Goal: Task Accomplishment & Management: Complete application form

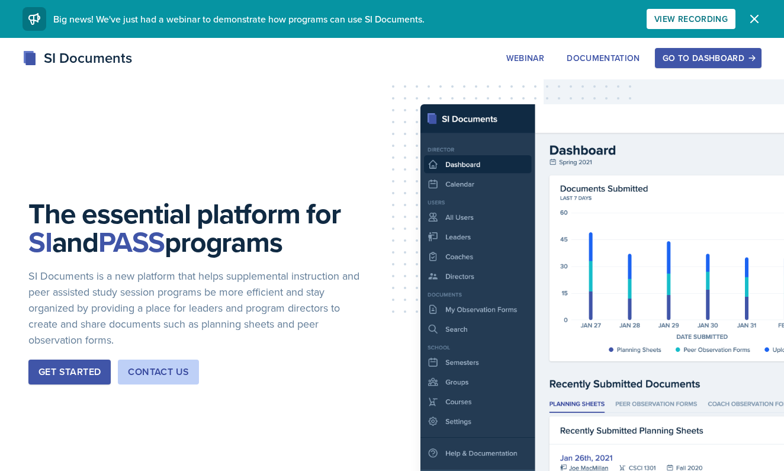
click at [685, 56] on div "Go to Dashboard" at bounding box center [707, 57] width 91 height 9
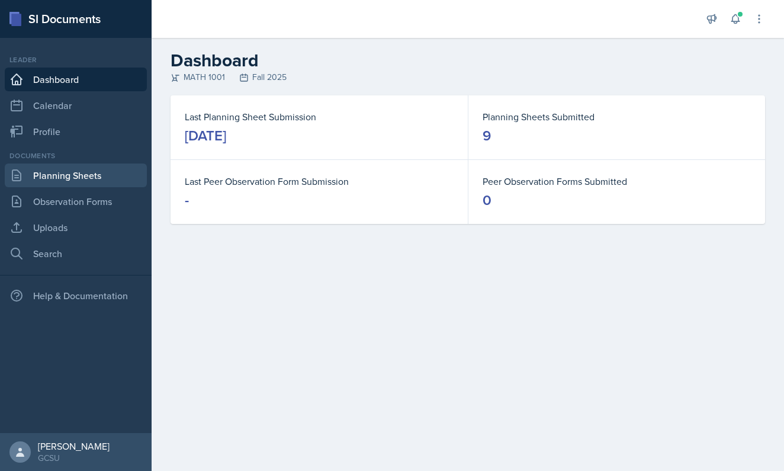
click at [93, 173] on link "Planning Sheets" at bounding box center [76, 175] width 142 height 24
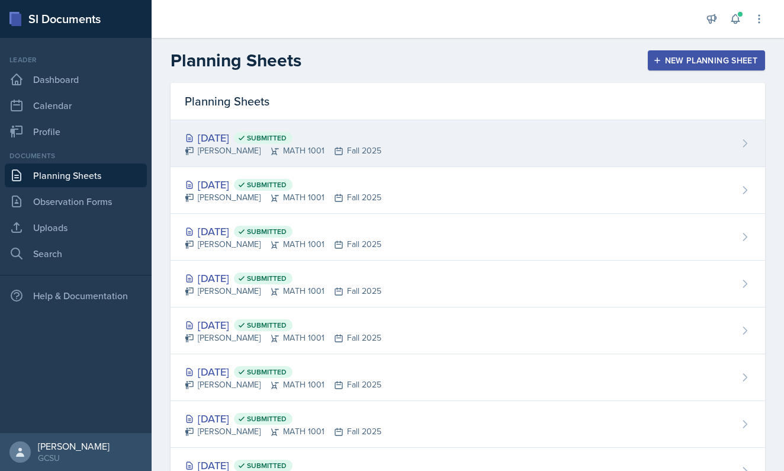
click at [407, 152] on div "[DATE] Submitted [PERSON_NAME] MATH 1001 Fall 2025" at bounding box center [467, 143] width 594 height 47
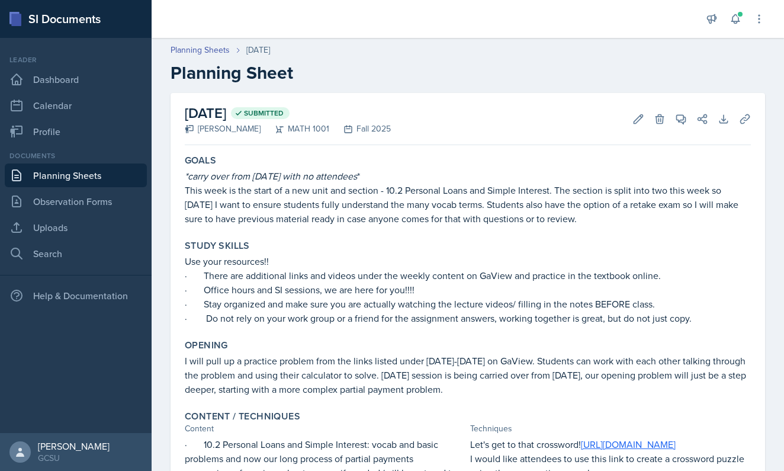
click at [88, 176] on link "Planning Sheets" at bounding box center [76, 175] width 142 height 24
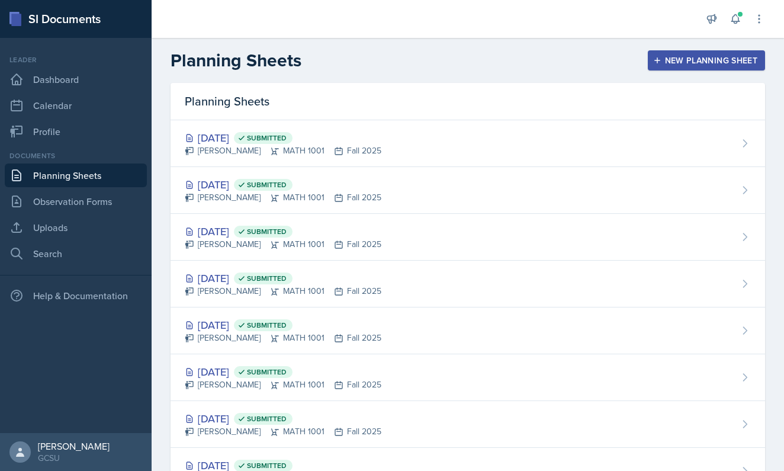
click at [704, 58] on div "New Planning Sheet" at bounding box center [706, 60] width 102 height 9
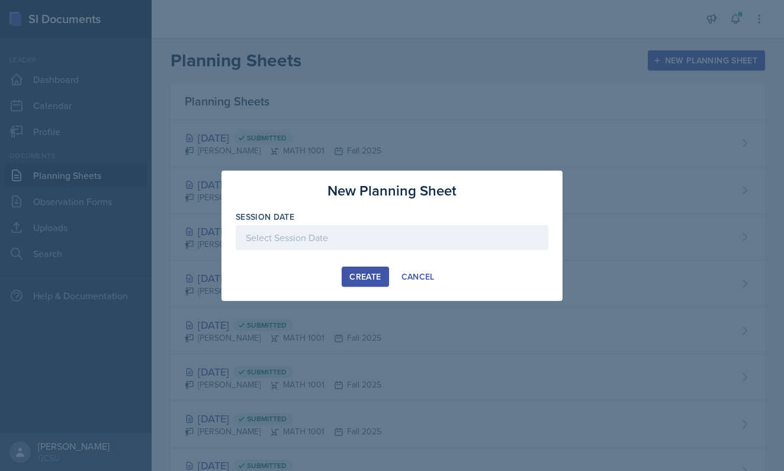
click at [347, 249] on div at bounding box center [392, 237] width 313 height 25
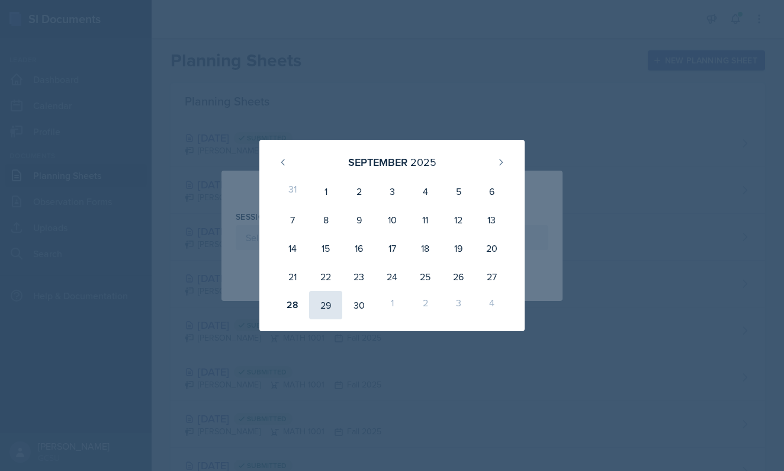
click at [323, 307] on div "29" at bounding box center [325, 305] width 33 height 28
type input "[DATE]"
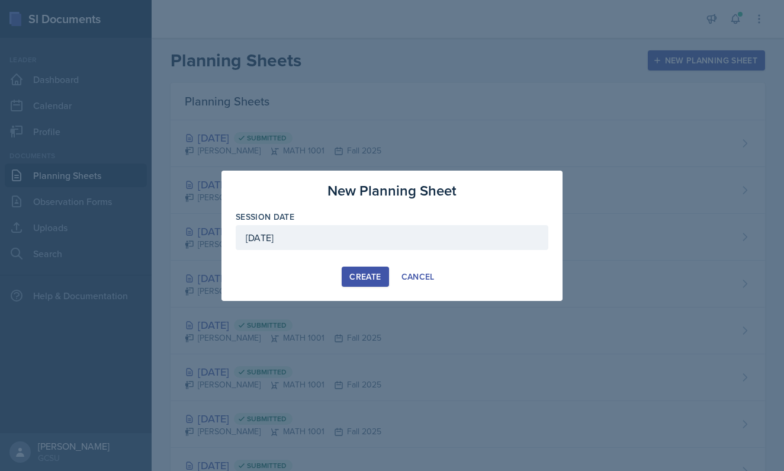
click at [378, 272] on div "Create" at bounding box center [364, 276] width 31 height 9
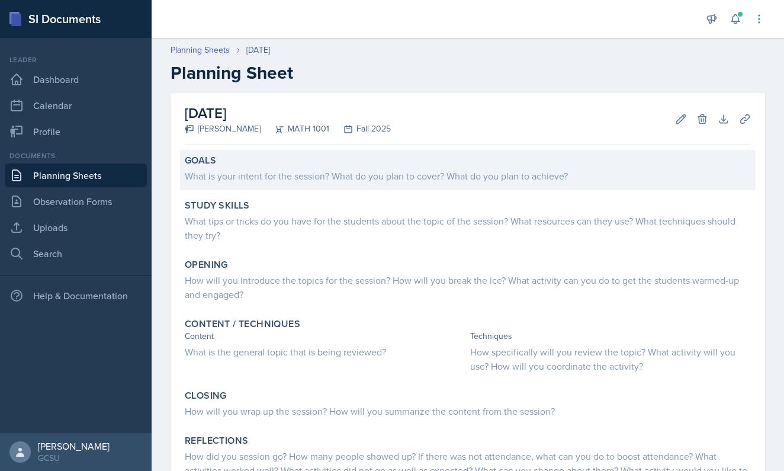
click at [288, 176] on div "What is your intent for the session? What do you plan to cover? What do you pla…" at bounding box center [468, 176] width 566 height 14
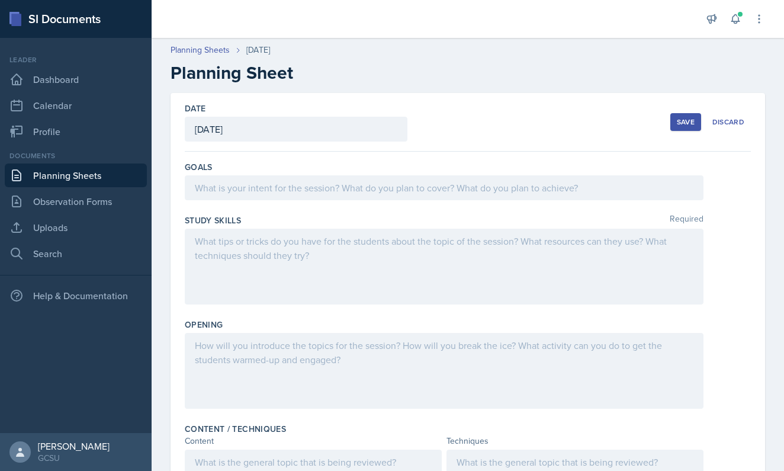
click at [288, 176] on div at bounding box center [444, 187] width 518 height 25
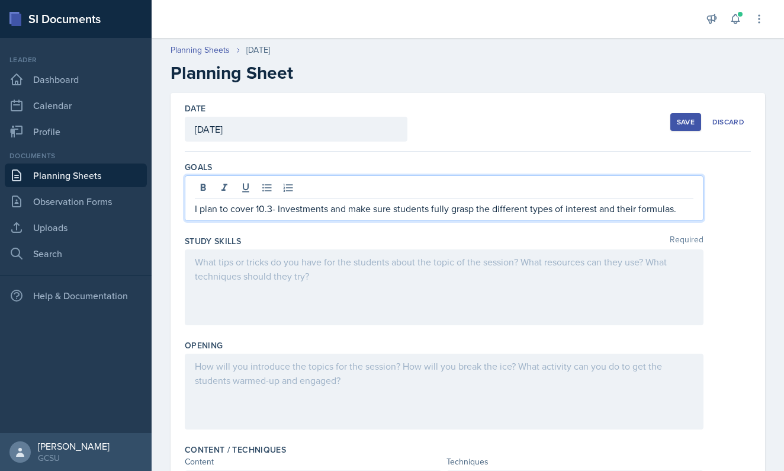
click at [259, 273] on div at bounding box center [444, 287] width 518 height 76
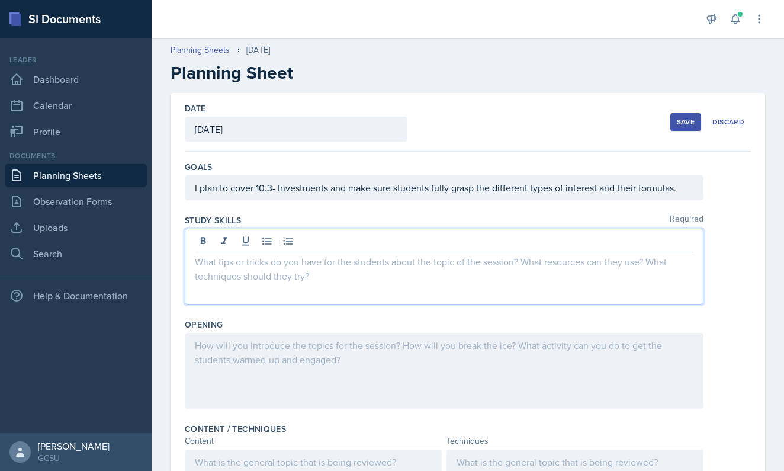
click at [259, 273] on div at bounding box center [444, 266] width 518 height 76
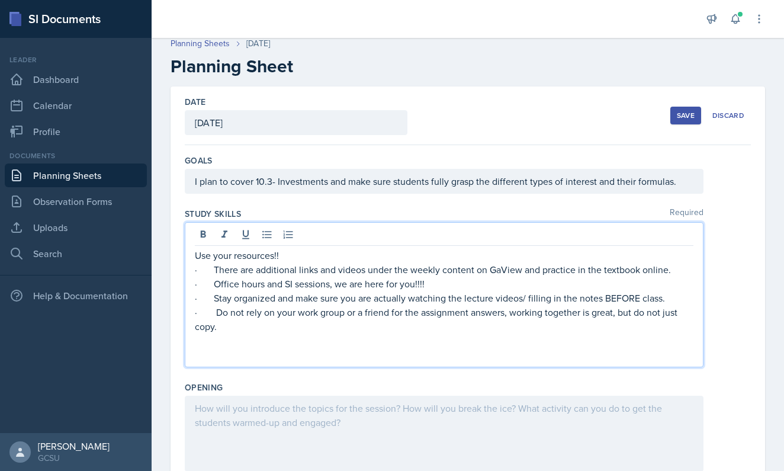
scroll to position [11, 0]
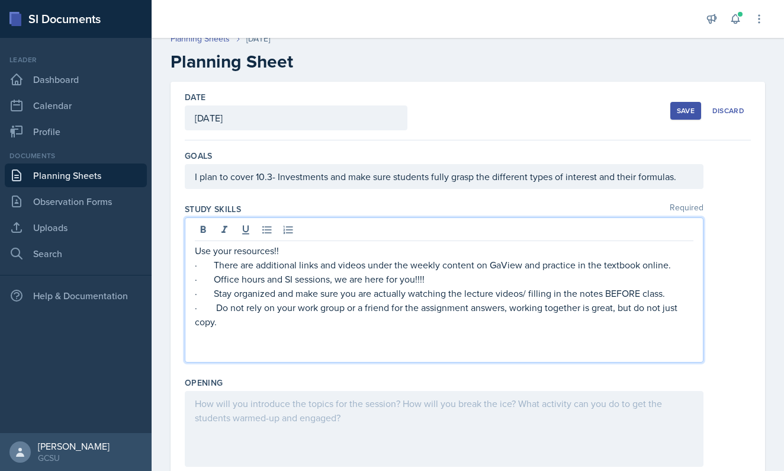
click at [246, 321] on p "· Do not rely on your work group or a friend for the assignment answers, workin…" at bounding box center [444, 314] width 498 height 28
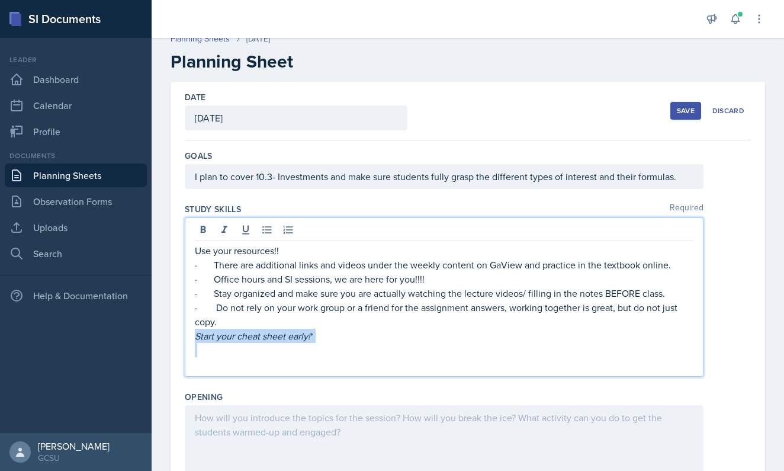
drag, startPoint x: 321, startPoint y: 345, endPoint x: 185, endPoint y: 345, distance: 136.7
click at [185, 341] on div "Use your resources!! · There are additional links and videos under the weekly c…" at bounding box center [444, 296] width 518 height 159
click at [223, 230] on icon at bounding box center [224, 230] width 12 height 12
click at [196, 337] on p "Start your cheat sheet early!*" at bounding box center [444, 335] width 498 height 14
click at [360, 337] on p "*Start your cheat sheet early!*" at bounding box center [444, 335] width 498 height 14
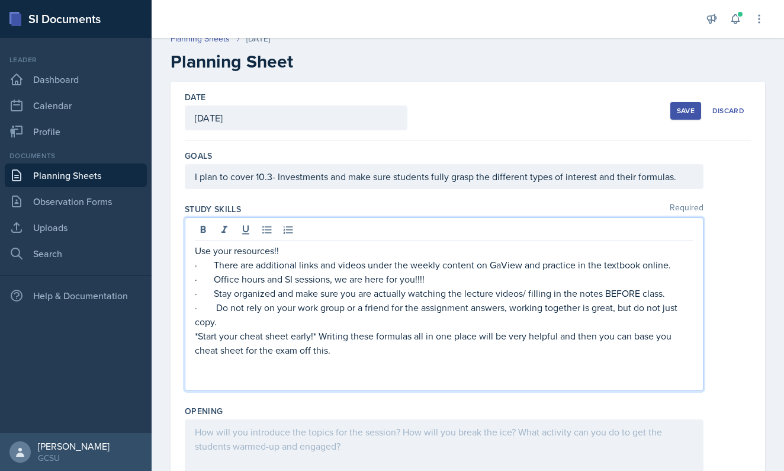
scroll to position [14, 0]
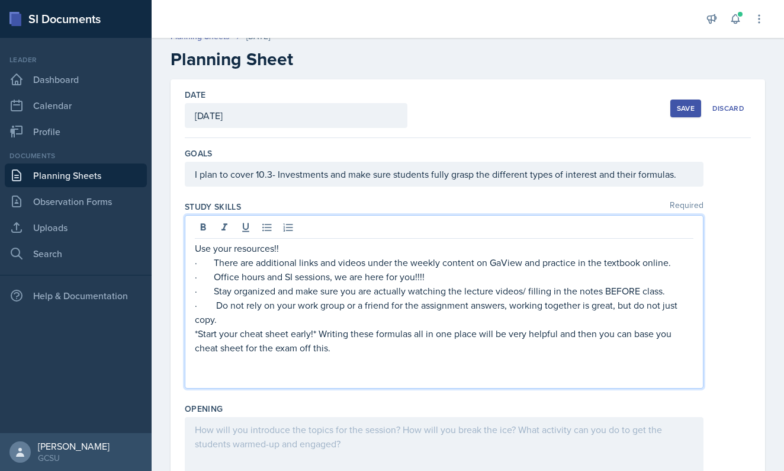
click at [672, 336] on p "*Start your cheat sheet early!* Writing these formulas all in one place will be…" at bounding box center [444, 340] width 498 height 28
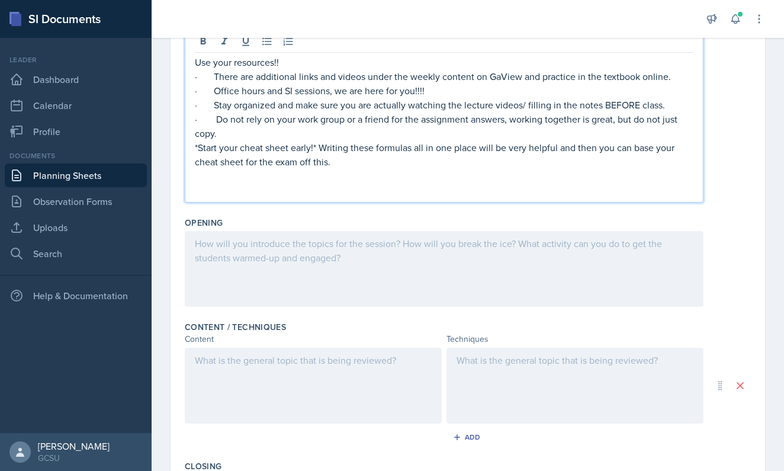
scroll to position [224, 0]
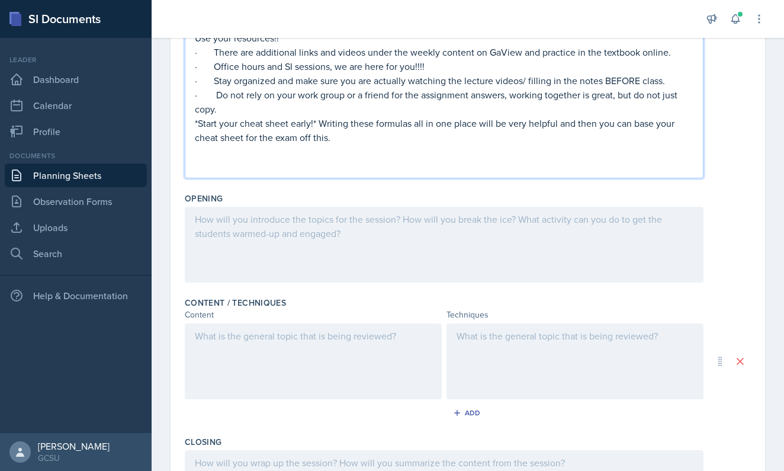
click at [263, 227] on div at bounding box center [444, 245] width 518 height 76
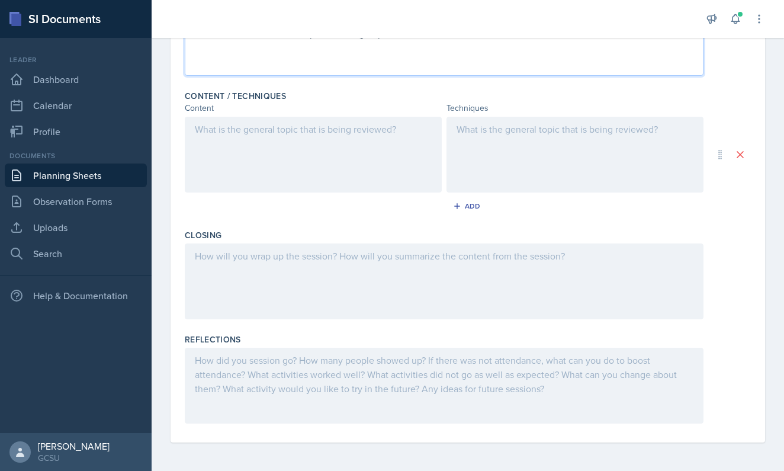
scroll to position [410, 0]
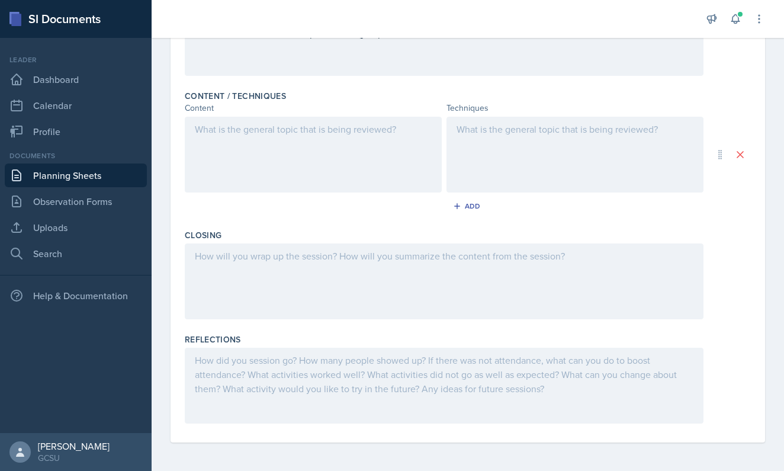
click at [263, 272] on div at bounding box center [444, 281] width 518 height 76
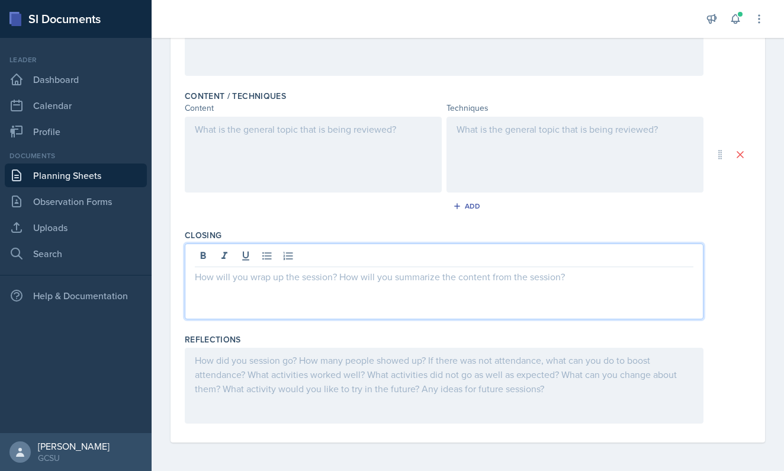
paste div
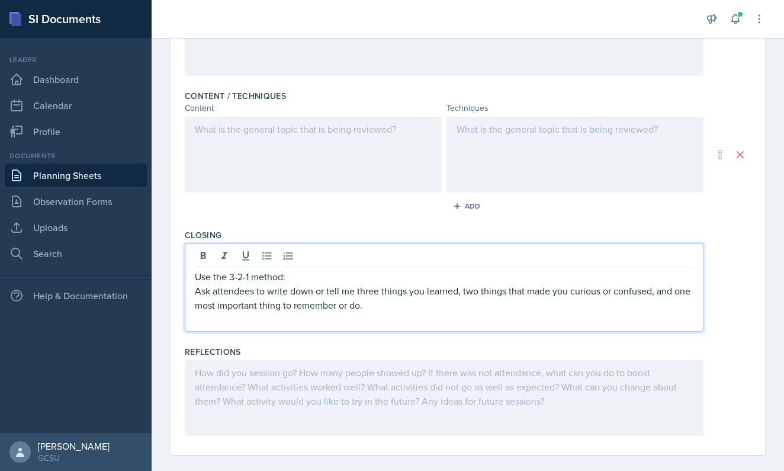
click at [294, 275] on p "Use the 3-2-1 method:" at bounding box center [444, 276] width 498 height 14
click at [322, 293] on p "Ask attendees to write down or tell me three things you learned, two things tha…" at bounding box center [444, 298] width 498 height 28
drag, startPoint x: 325, startPoint y: 292, endPoint x: 268, endPoint y: 294, distance: 56.8
click at [269, 294] on p "Ask attendees to write down or tell me three things you learned, two things tha…" at bounding box center [444, 298] width 498 height 28
click at [357, 291] on p "Ask attendees to tell me three things you learned, two things that made you cur…" at bounding box center [444, 298] width 498 height 28
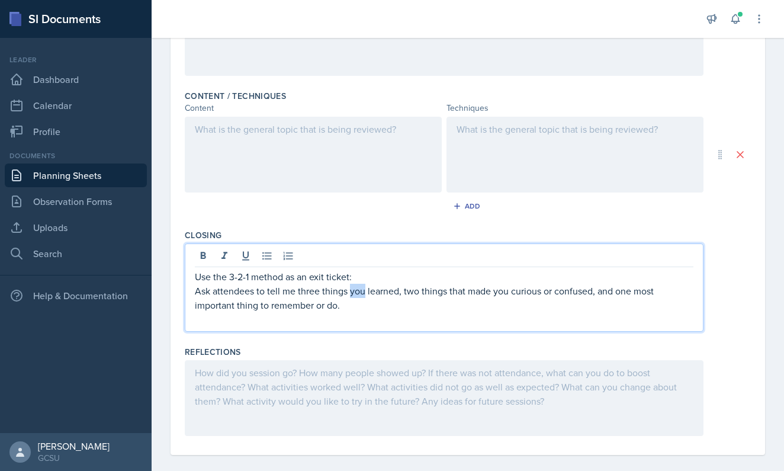
click at [357, 291] on p "Ask attendees to tell me three things you learned, two things that made you cur…" at bounding box center [444, 298] width 498 height 28
click at [362, 304] on p "Ask attendees to tell me three things you learned, two things that made you cur…" at bounding box center [444, 298] width 498 height 28
click at [359, 292] on p "Ask attendees to tell me three things you learned, two things that made you cur…" at bounding box center [444, 298] width 498 height 28
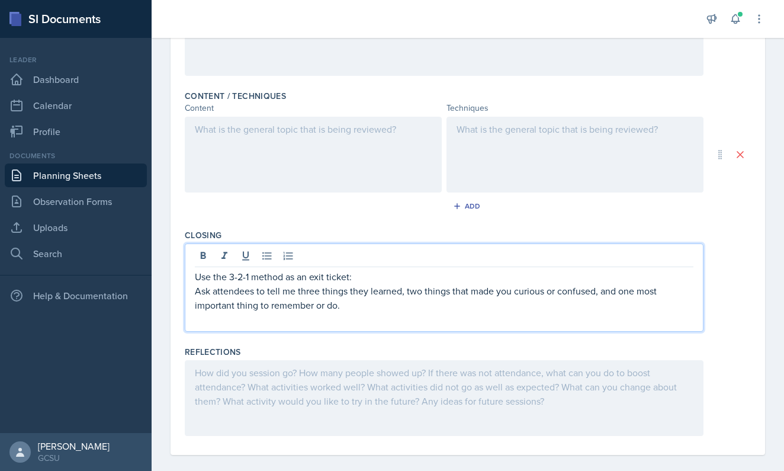
click at [505, 292] on p "Ask attendees to tell me three things they learned, two things that made you cu…" at bounding box center [444, 298] width 498 height 28
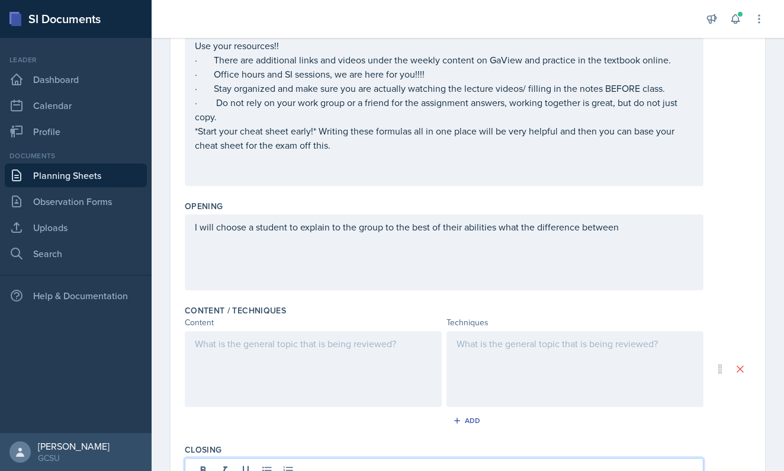
scroll to position [195, 0]
click at [655, 233] on div "I will choose a student to explain to the group to the best of their abilities …" at bounding box center [444, 253] width 518 height 76
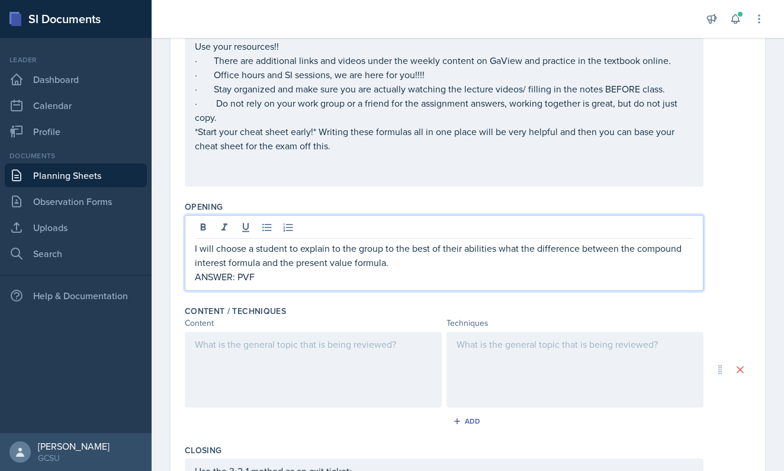
click at [225, 281] on p "ANSWER: PVF" at bounding box center [444, 276] width 498 height 14
click at [269, 279] on p "ANSWER: PVF" at bounding box center [444, 276] width 498 height 14
click at [315, 280] on p "ANSWER: PVF is used when we are trying to find the amount" at bounding box center [444, 276] width 498 height 14
click at [585, 276] on p "ANSWER: PVF is used when given the future goal amount, so we are trying to find…" at bounding box center [444, 276] width 498 height 14
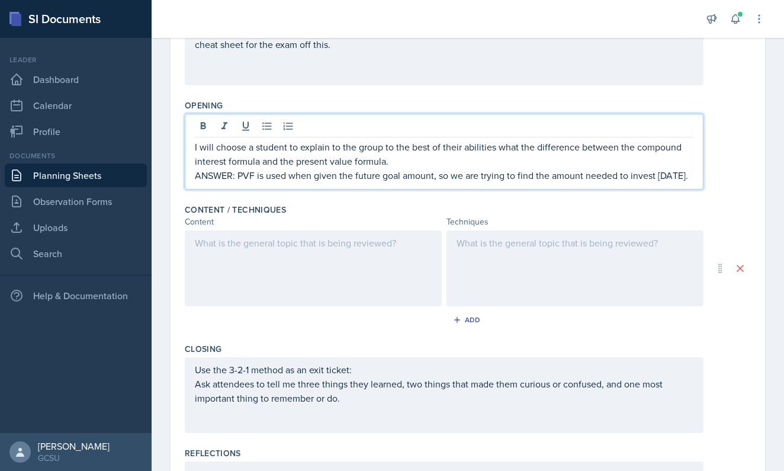
scroll to position [308, 0]
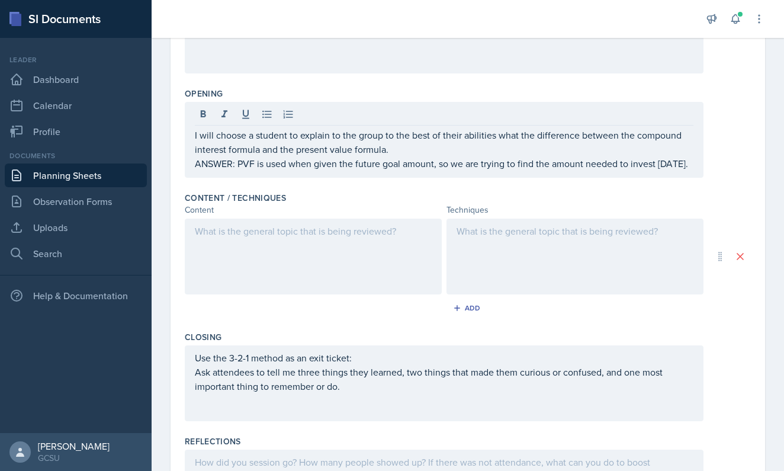
click at [289, 248] on div at bounding box center [313, 256] width 257 height 76
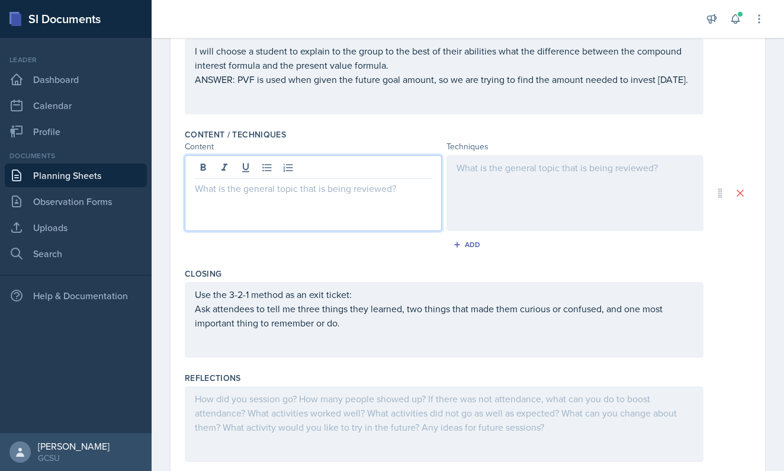
scroll to position [383, 0]
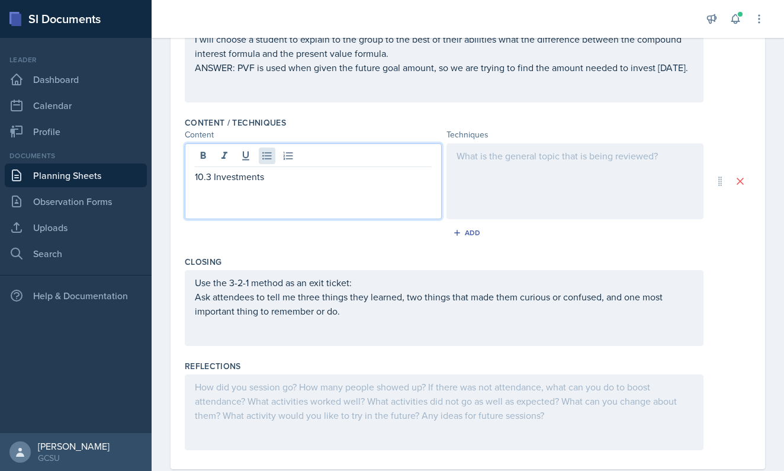
click at [264, 157] on icon at bounding box center [267, 156] width 12 height 12
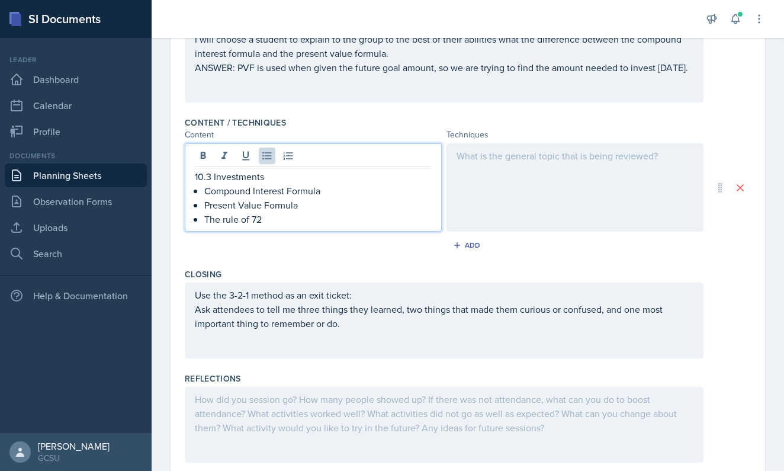
click at [294, 219] on p "The rule of 72" at bounding box center [317, 219] width 227 height 14
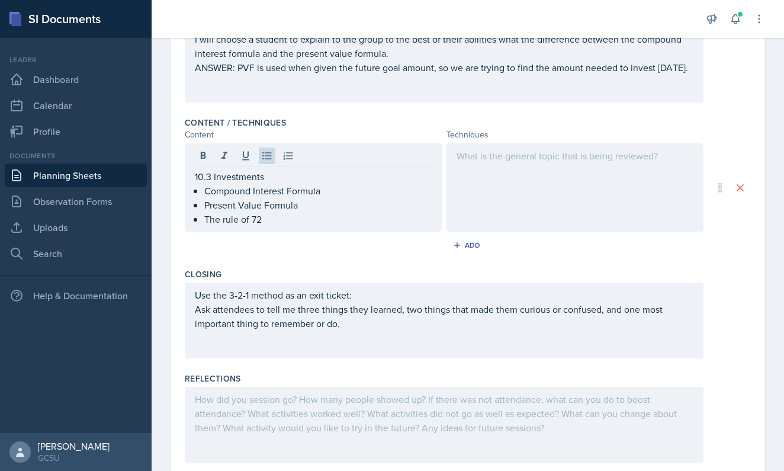
click at [553, 189] on div at bounding box center [574, 187] width 257 height 88
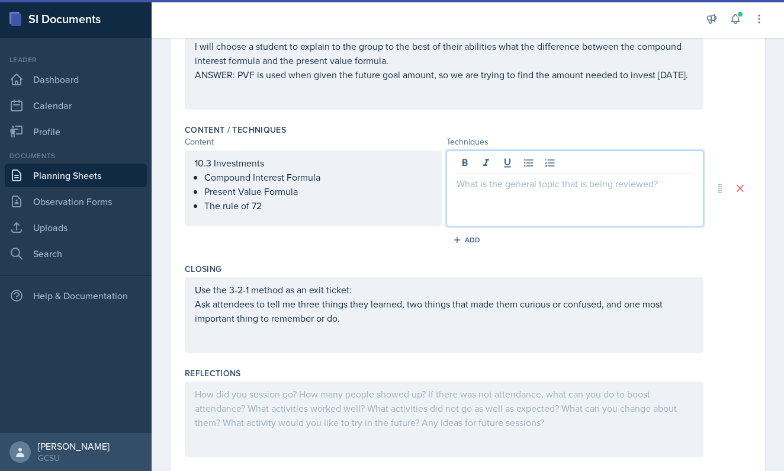
scroll to position [370, 0]
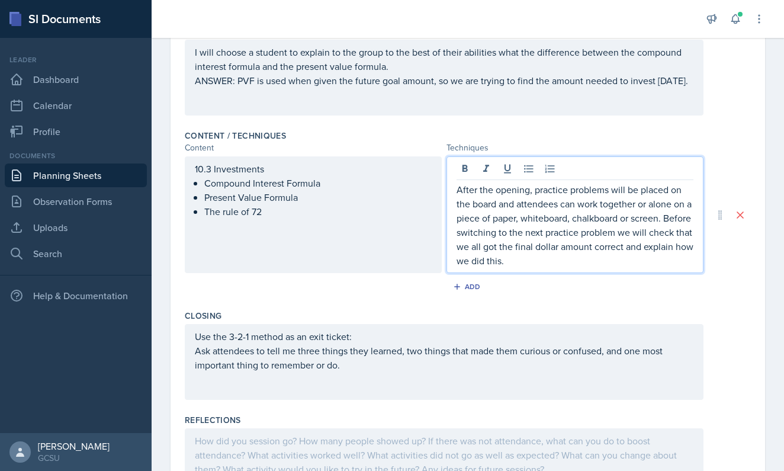
click at [500, 207] on p "After the opening, practice problems will be placed on the board and attendees …" at bounding box center [574, 224] width 237 height 85
click at [582, 257] on p "After the opening, practice problems will be placed on the board by one and att…" at bounding box center [574, 224] width 237 height 85
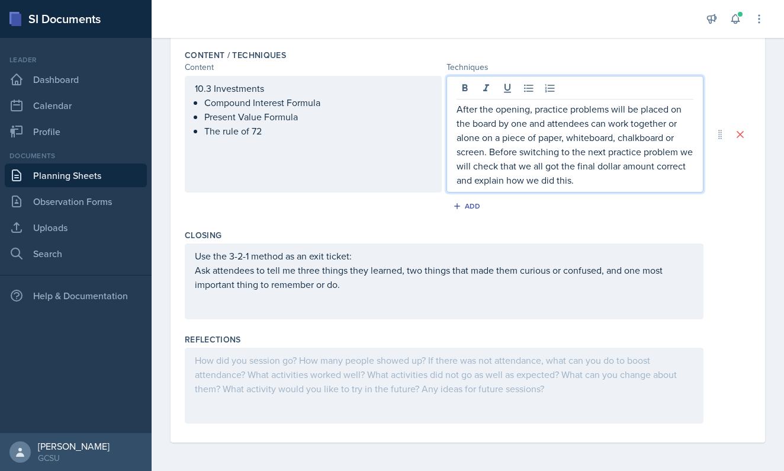
scroll to position [450, 0]
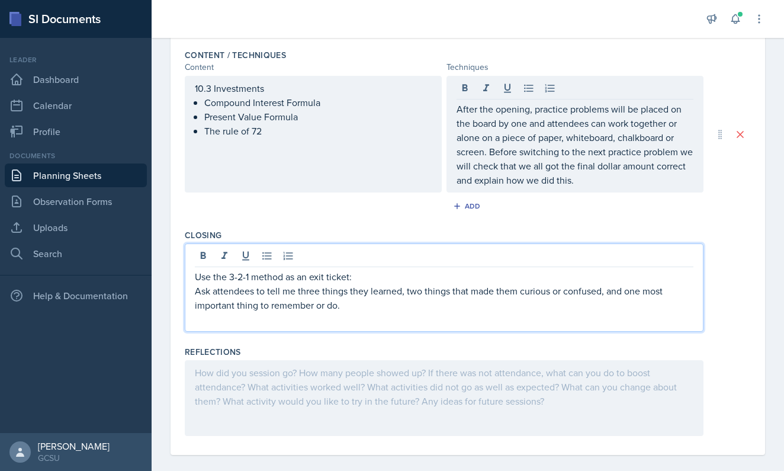
click at [388, 284] on p "Ask attendees to tell me three things they learned, two things that made them c…" at bounding box center [444, 298] width 498 height 28
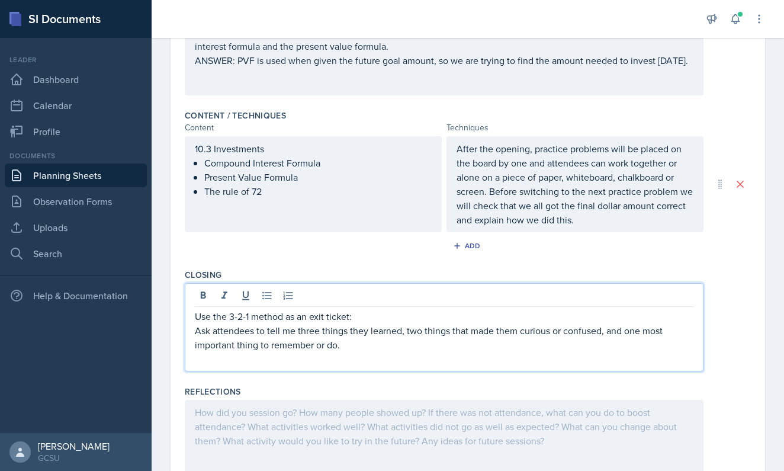
scroll to position [400, 0]
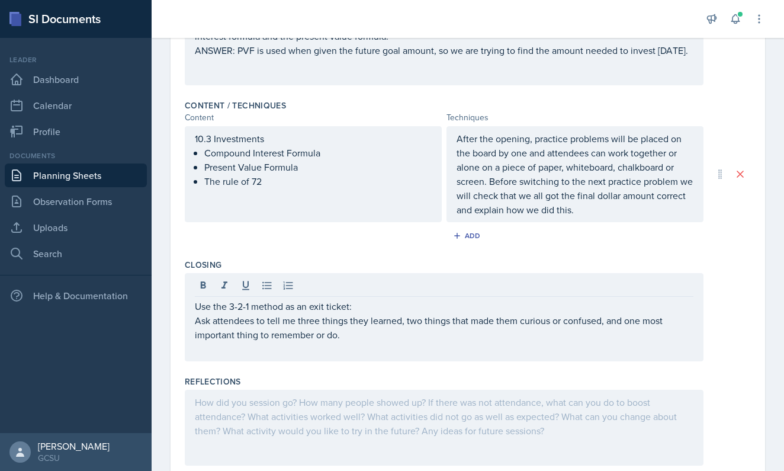
click at [194, 307] on div "Use the 3-2-1 method as an exit ticket: Ask attendees to tell me three things t…" at bounding box center [444, 317] width 518 height 88
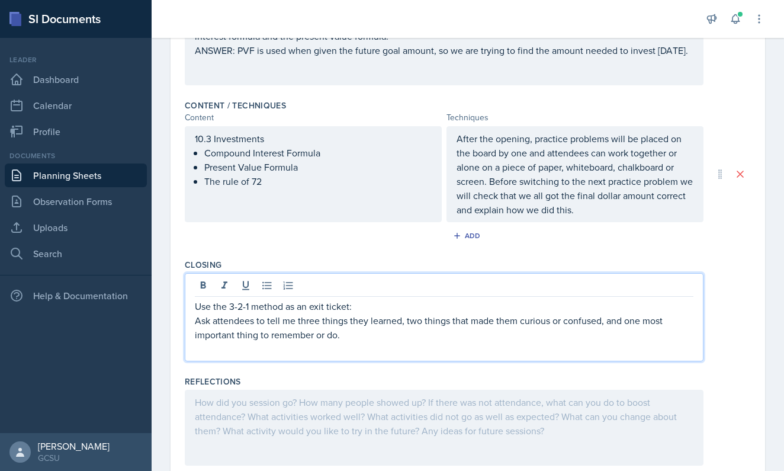
click at [196, 306] on p "Use the 3-2-1 method as an exit ticket:" at bounding box center [444, 306] width 498 height 14
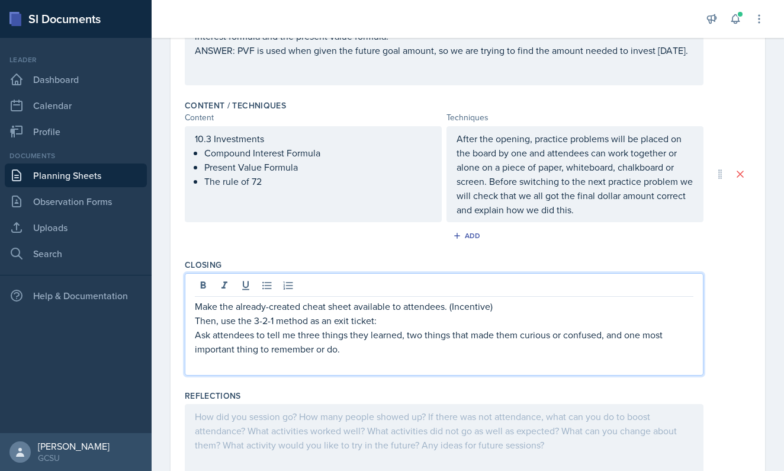
click at [193, 305] on div "Make the already-created cheat sheet available to attendees. (Incentive) Then, …" at bounding box center [444, 324] width 518 height 102
click at [416, 351] on p "Ask attendees to tell me three things they learned, two things that made them c…" at bounding box center [444, 341] width 498 height 28
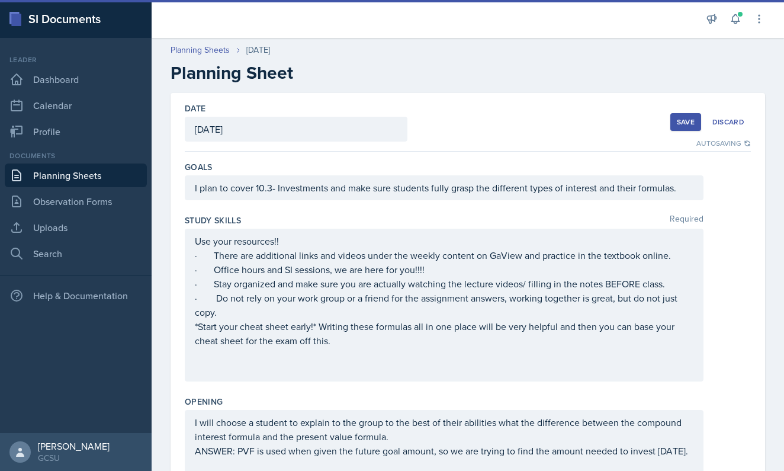
scroll to position [0, 0]
click at [676, 122] on button "Save" at bounding box center [685, 122] width 31 height 18
click at [386, 309] on div "Use your resources!! · There are additional links and videos under the weekly c…" at bounding box center [444, 305] width 498 height 142
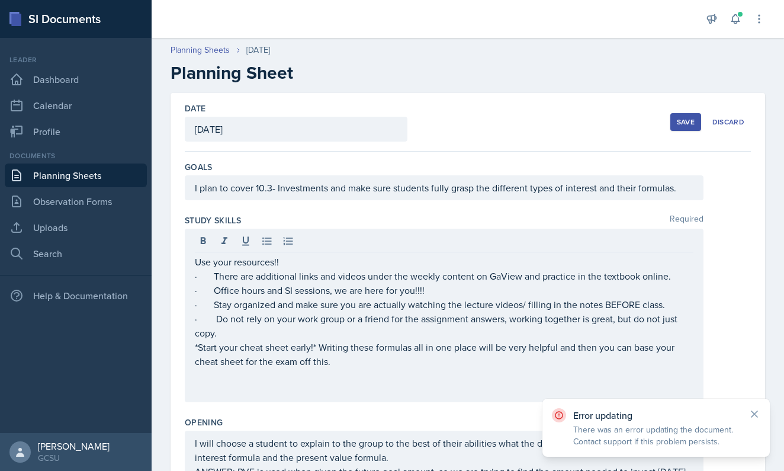
click at [679, 121] on div "Save" at bounding box center [685, 121] width 18 height 9
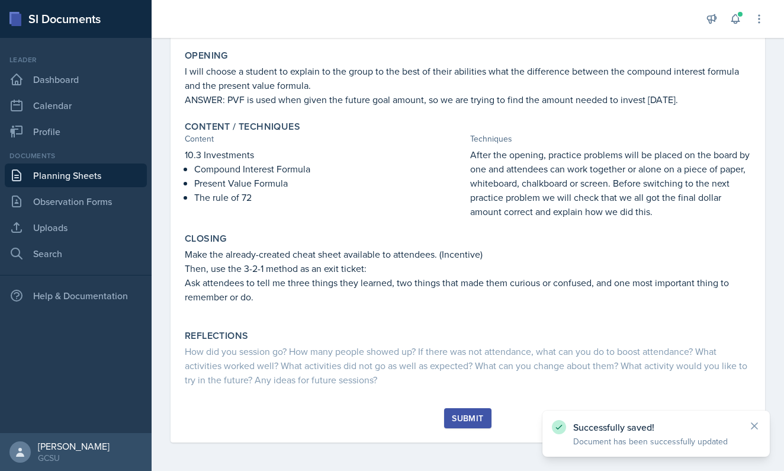
click at [462, 418] on div "Submit" at bounding box center [467, 417] width 31 height 9
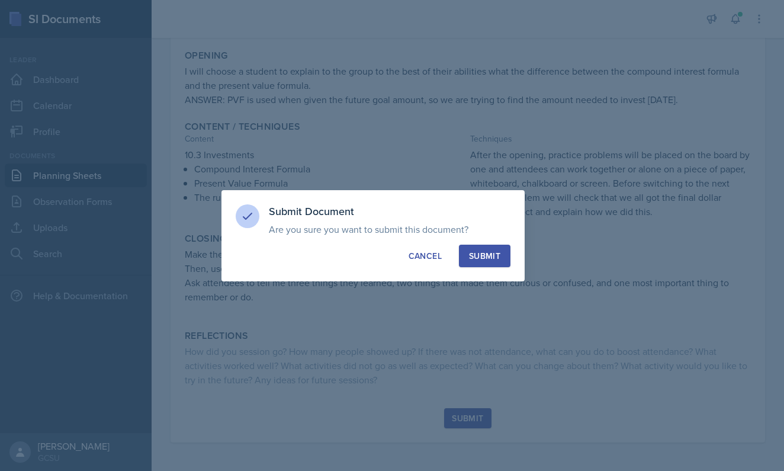
click at [488, 253] on div "Submit" at bounding box center [484, 256] width 31 height 12
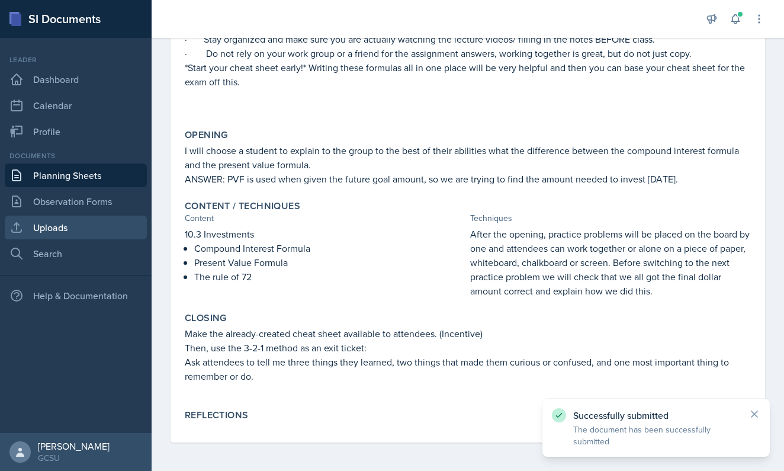
click at [86, 230] on link "Uploads" at bounding box center [76, 227] width 142 height 24
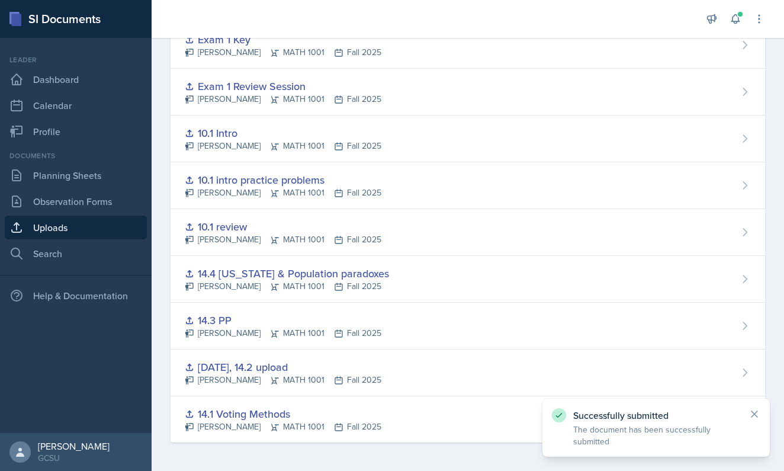
scroll to position [145, 0]
click at [83, 258] on link "Search" at bounding box center [76, 253] width 142 height 24
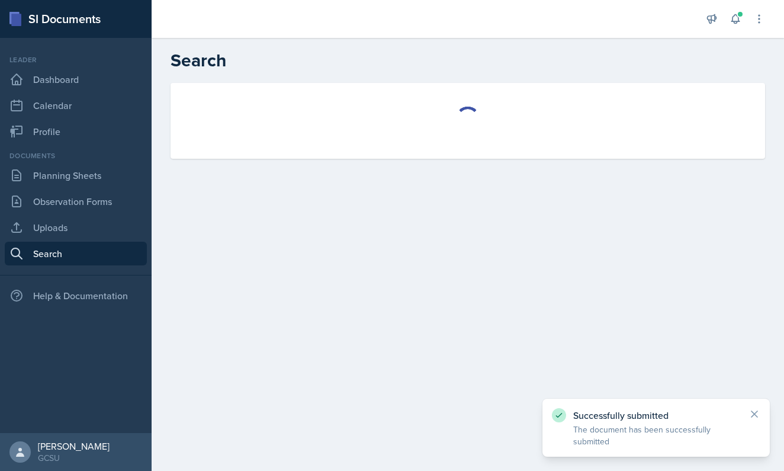
select select "all"
select select "1"
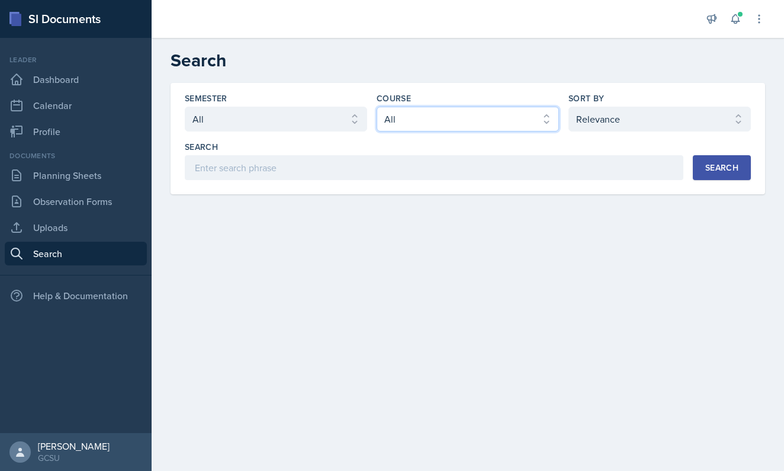
select select "c791e157-50e7-4c52-bb41-8889e21dc1fd"
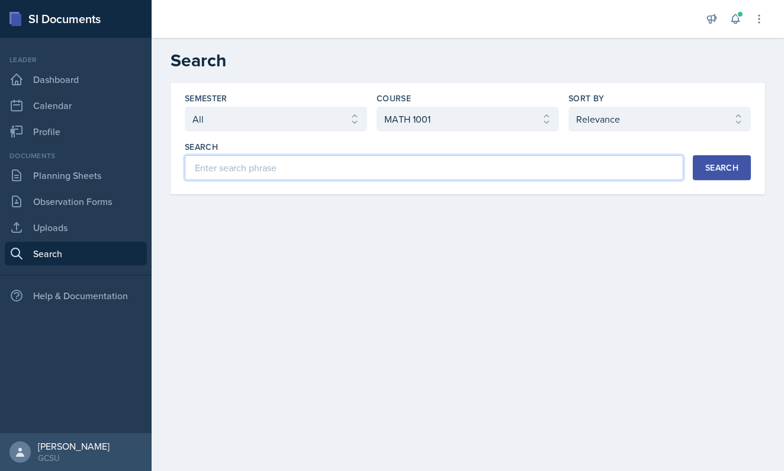
click at [510, 177] on input at bounding box center [434, 167] width 498 height 25
type input "10.3"
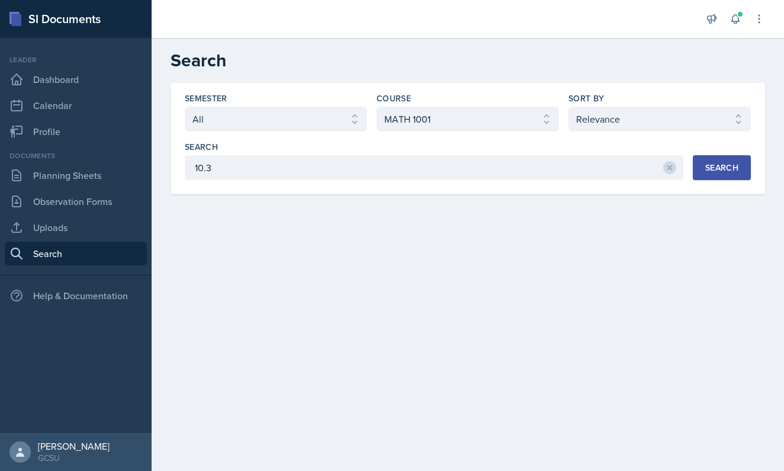
click at [724, 165] on div "Search" at bounding box center [721, 167] width 33 height 9
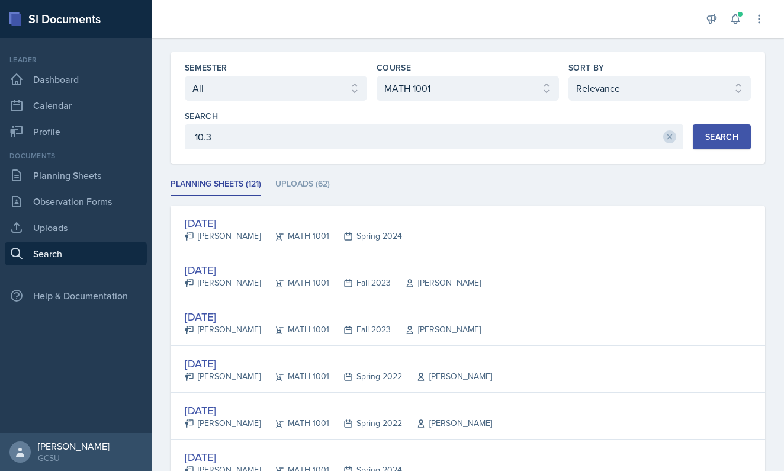
scroll to position [32, 0]
click at [320, 185] on li "Uploads (62)" at bounding box center [302, 183] width 54 height 23
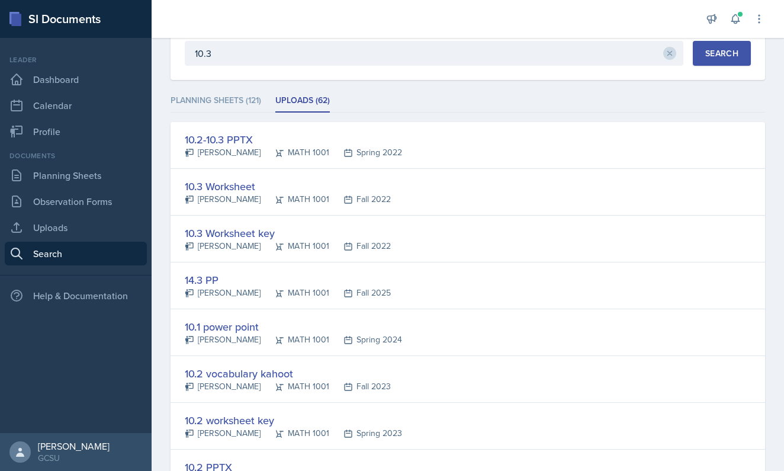
scroll to position [135, 0]
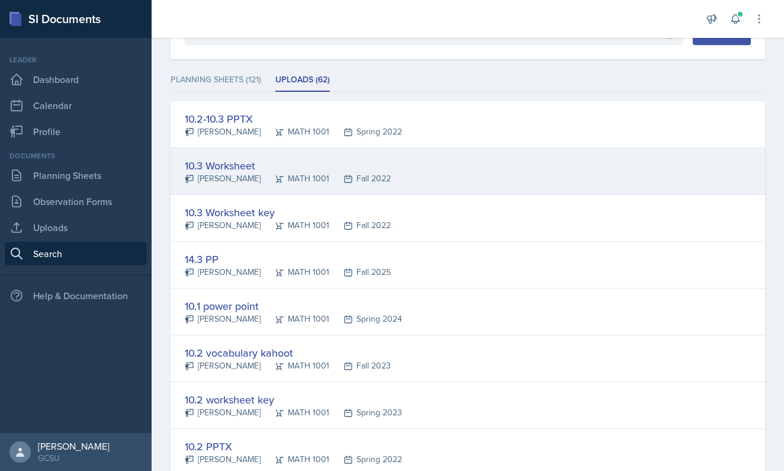
click at [420, 172] on div "10.3 Worksheet [PERSON_NAME] MATH 1001 Fall 2022" at bounding box center [467, 171] width 594 height 47
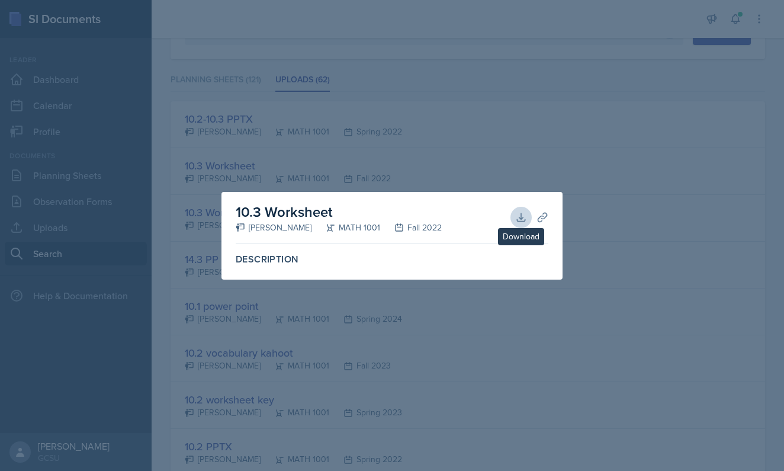
click at [525, 215] on icon at bounding box center [521, 217] width 12 height 12
click at [270, 121] on div at bounding box center [392, 235] width 784 height 471
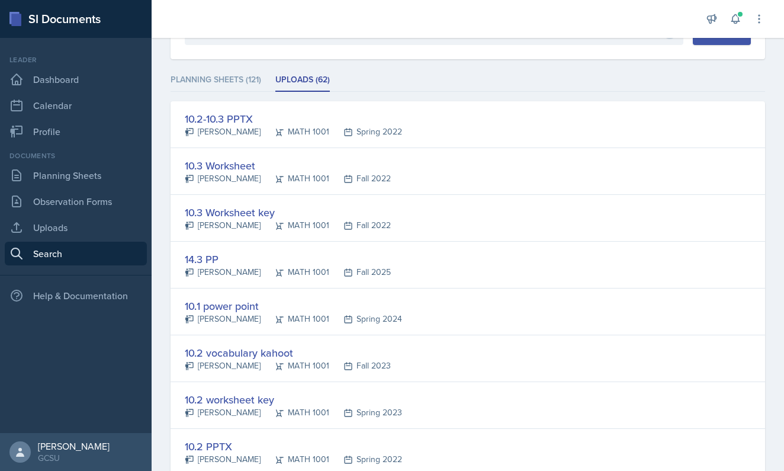
click at [270, 121] on div at bounding box center [392, 235] width 784 height 471
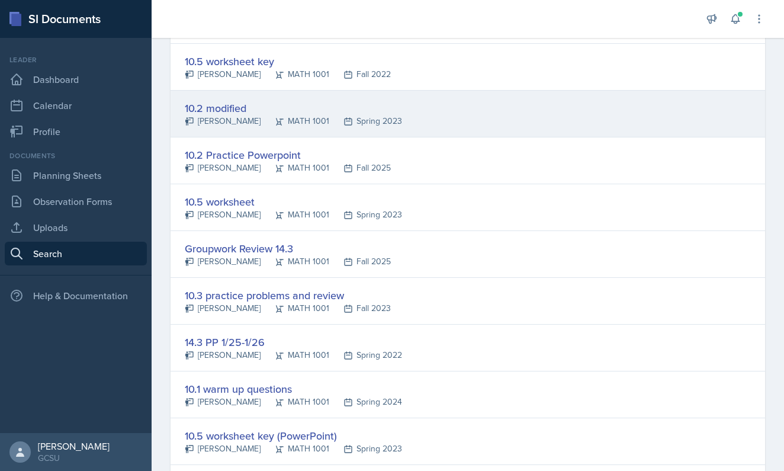
scroll to position [616, 0]
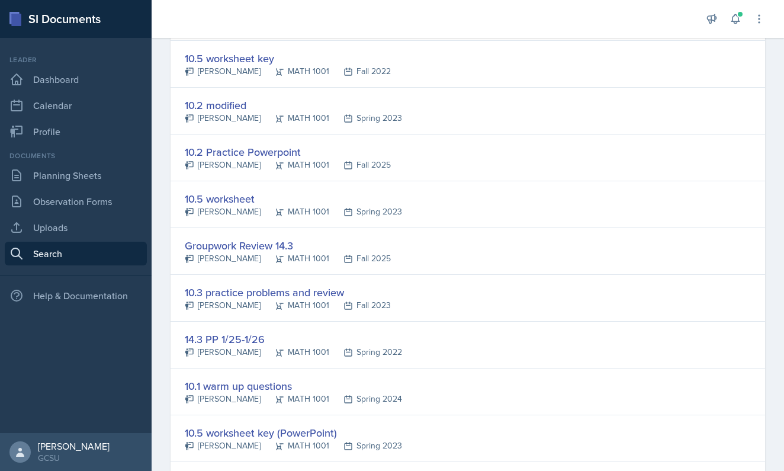
click at [282, 294] on div "10.3 practice problems and review" at bounding box center [288, 292] width 206 height 16
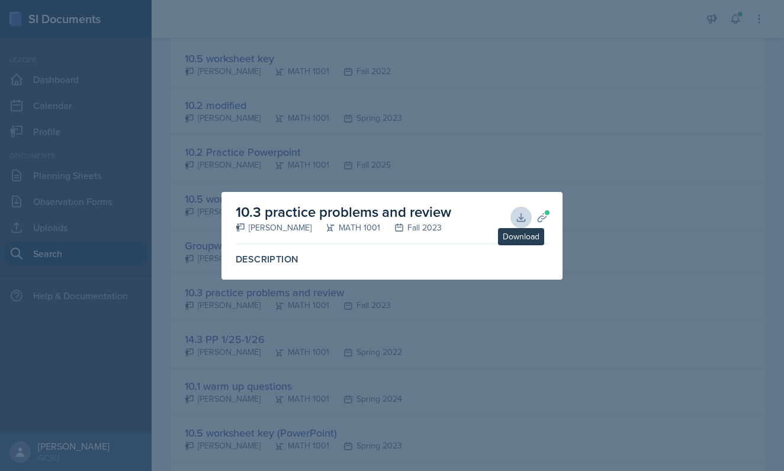
click at [510, 219] on button "Download" at bounding box center [520, 217] width 21 height 21
click at [535, 217] on button "Planning Sheets" at bounding box center [541, 217] width 21 height 21
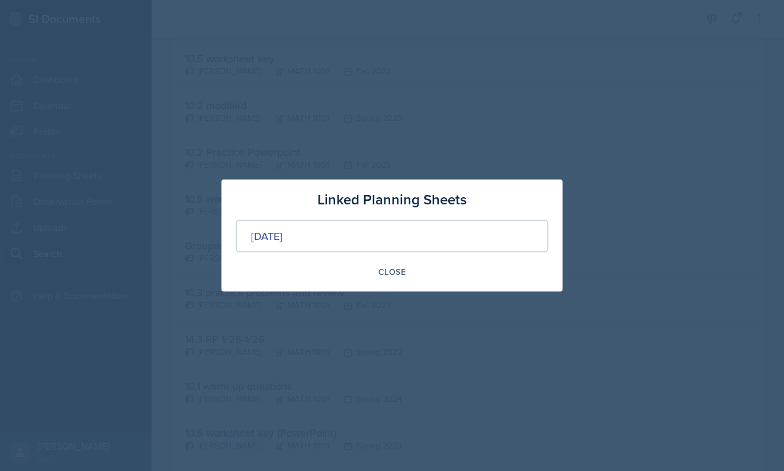
click at [395, 230] on div "[DATE]" at bounding box center [392, 236] width 313 height 33
click at [282, 243] on div "[DATE]" at bounding box center [266, 236] width 31 height 16
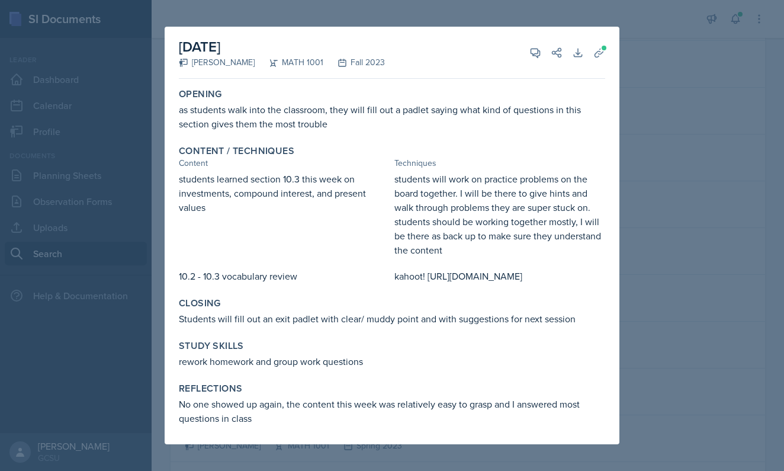
click at [670, 123] on div at bounding box center [392, 235] width 784 height 471
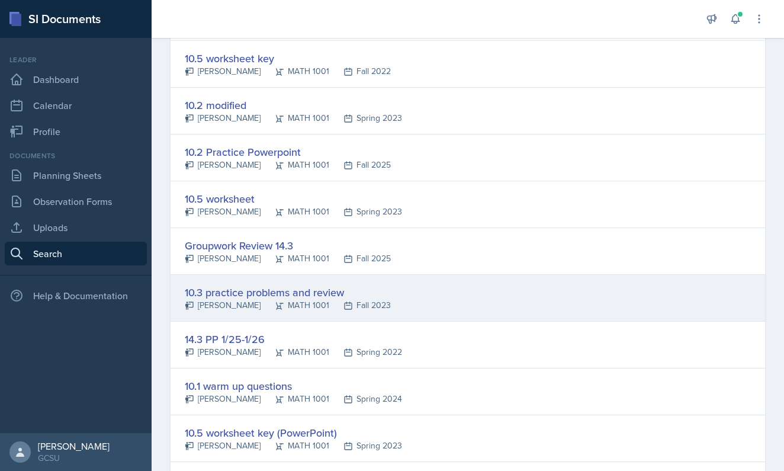
click at [467, 302] on div "10.3 practice problems and review [PERSON_NAME] MATH 1001 Fall 2023" at bounding box center [467, 298] width 594 height 47
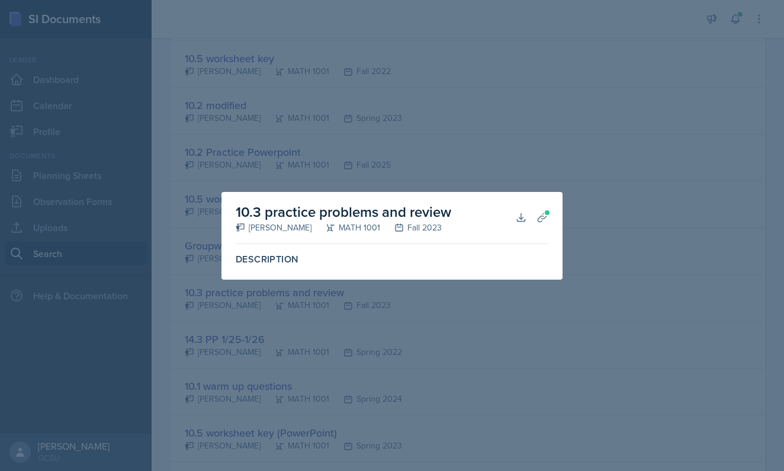
click at [591, 101] on div at bounding box center [392, 235] width 784 height 471
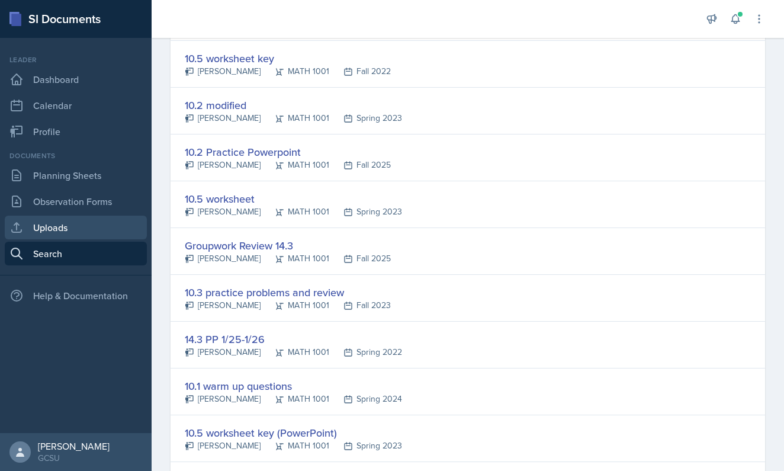
click at [98, 227] on link "Uploads" at bounding box center [76, 227] width 142 height 24
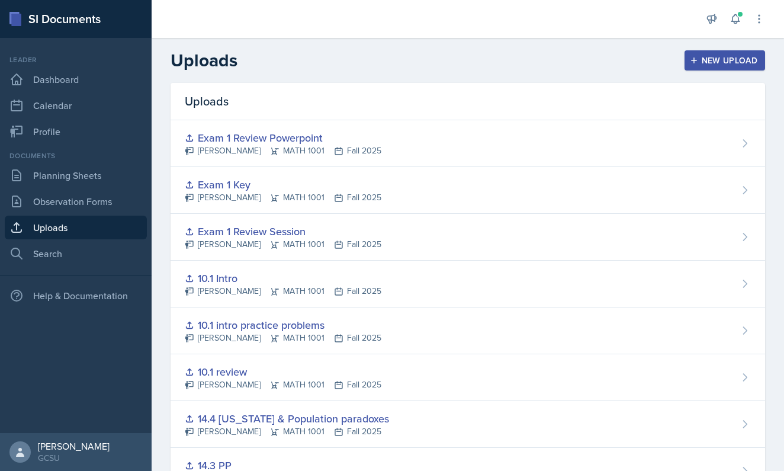
click at [720, 60] on div "New Upload" at bounding box center [725, 60] width 66 height 9
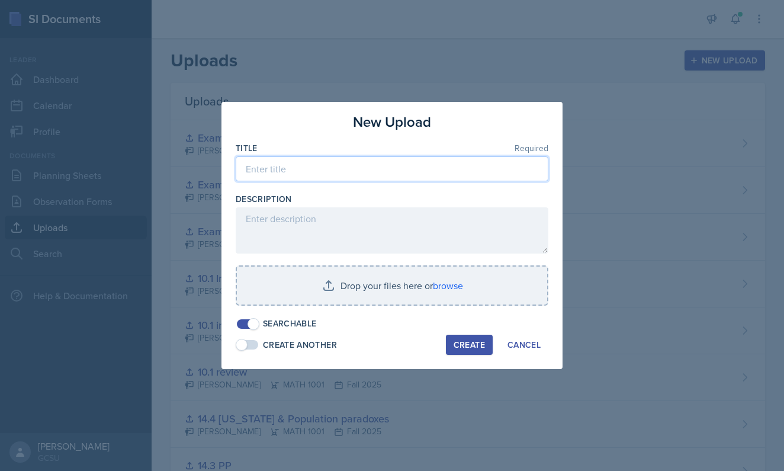
click at [331, 168] on input at bounding box center [392, 168] width 313 height 25
type input "10.3 PP"
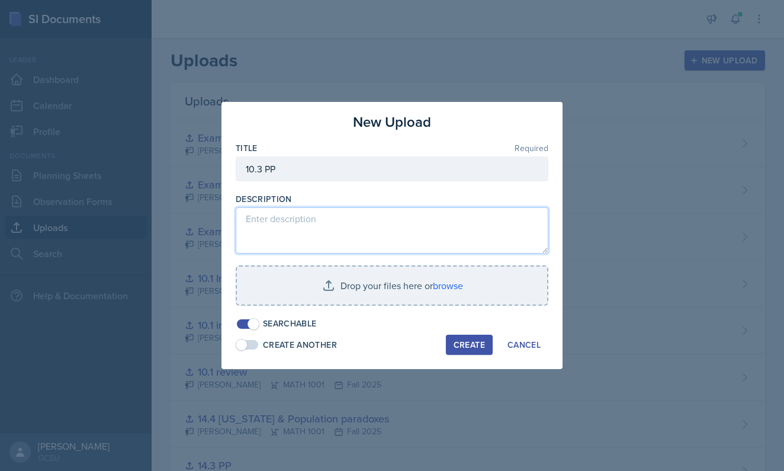
click at [315, 226] on textarea at bounding box center [392, 230] width 313 height 46
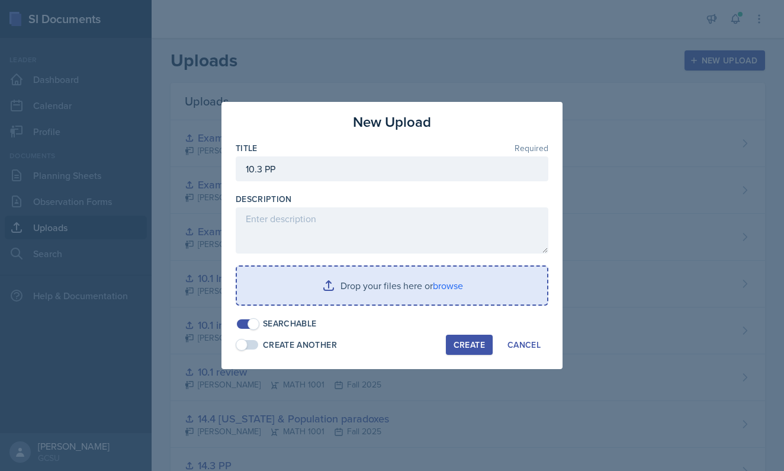
click at [469, 286] on input "file" at bounding box center [392, 285] width 310 height 38
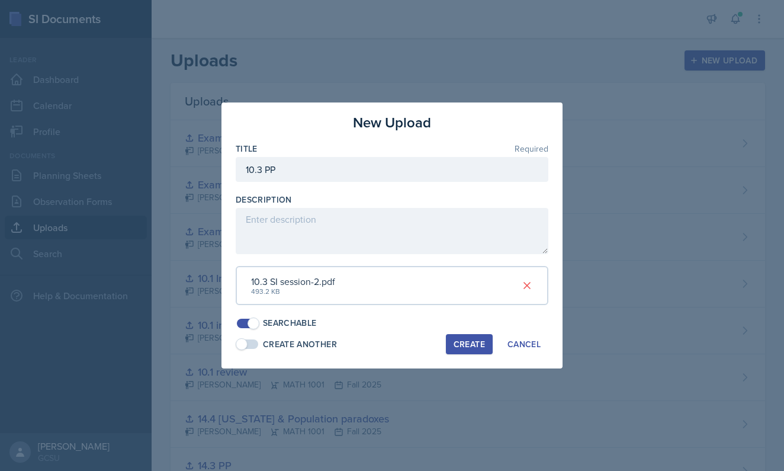
click at [463, 343] on div "Create" at bounding box center [468, 343] width 31 height 9
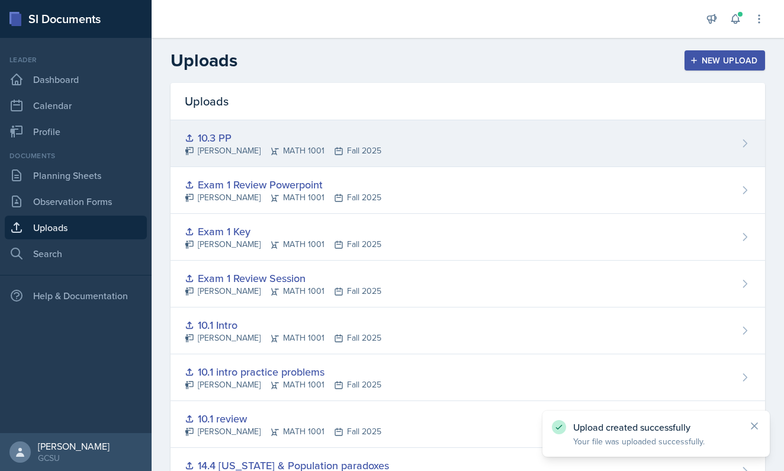
click at [739, 143] on icon at bounding box center [745, 143] width 12 height 12
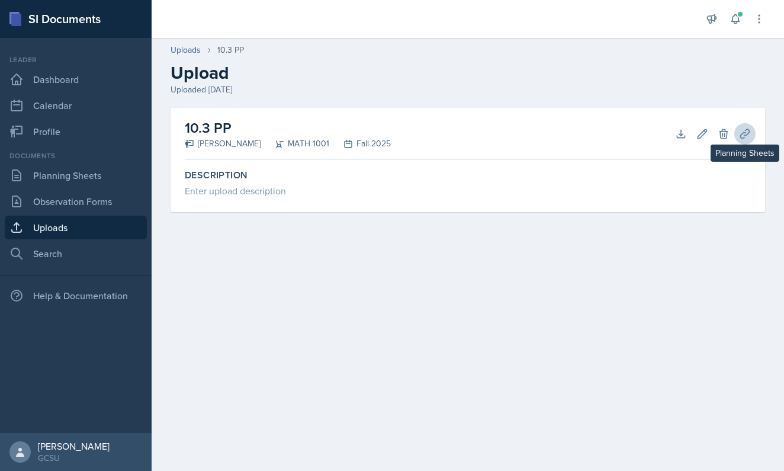
click at [746, 133] on icon at bounding box center [745, 134] width 12 height 12
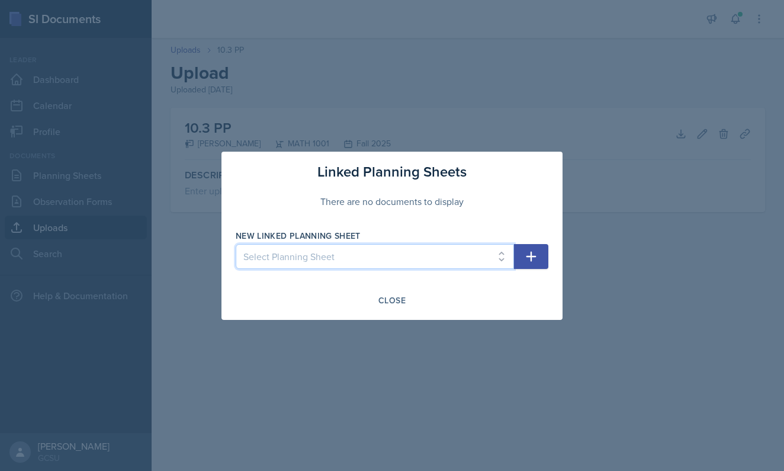
select select "56134800-e183-470d-b648-62dbf2c23687"
click at [542, 257] on button "button" at bounding box center [531, 256] width 34 height 25
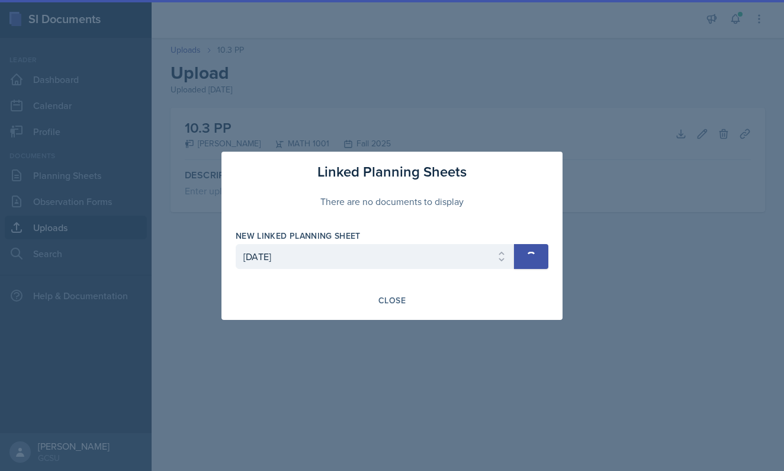
select select
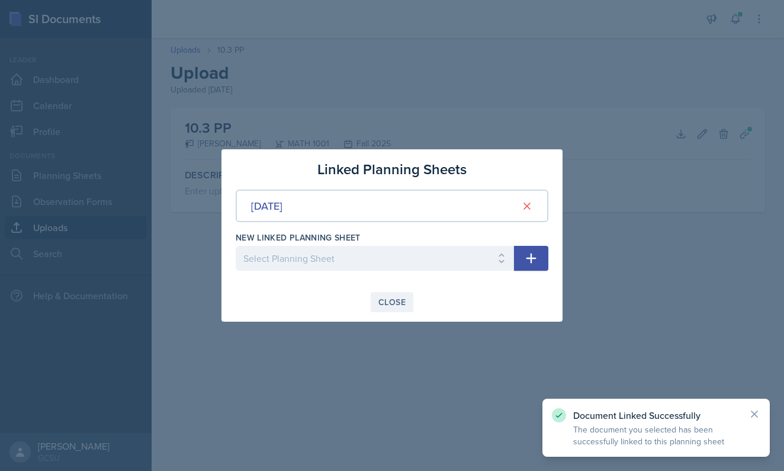
click at [402, 299] on div "Close" at bounding box center [391, 301] width 27 height 9
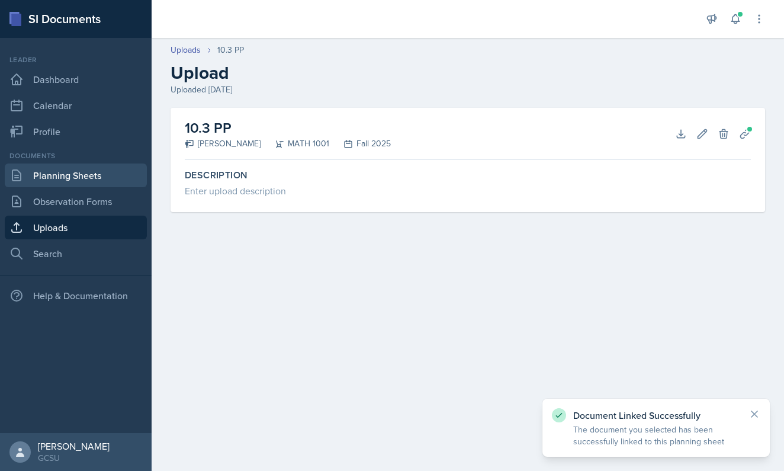
click at [84, 167] on link "Planning Sheets" at bounding box center [76, 175] width 142 height 24
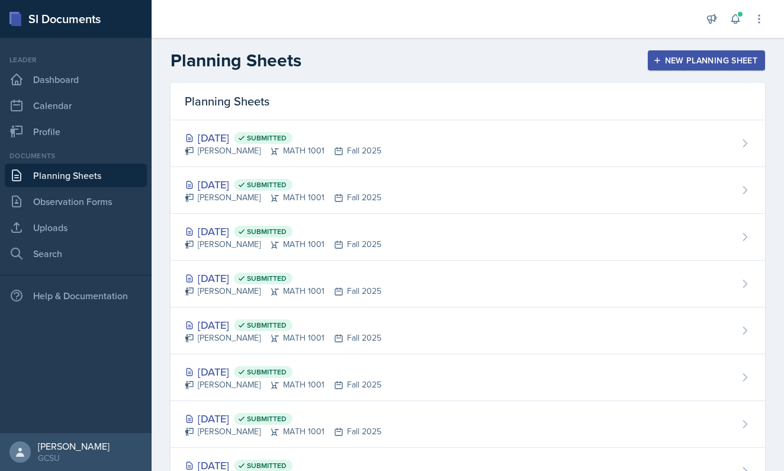
click at [309, 53] on div "Planning Sheets New Planning Sheet" at bounding box center [468, 60] width 632 height 21
